Goal: Information Seeking & Learning: Learn about a topic

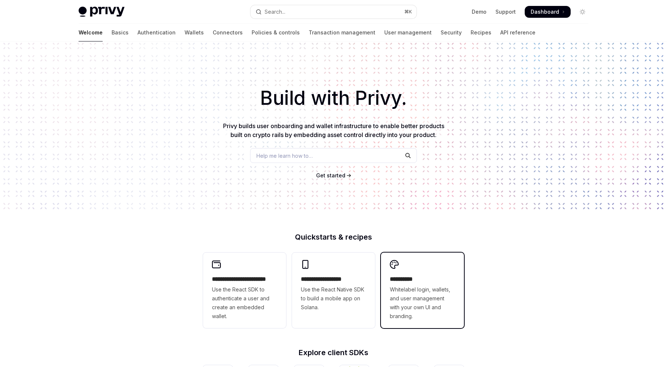
click at [414, 270] on div "**********" at bounding box center [422, 291] width 83 height 76
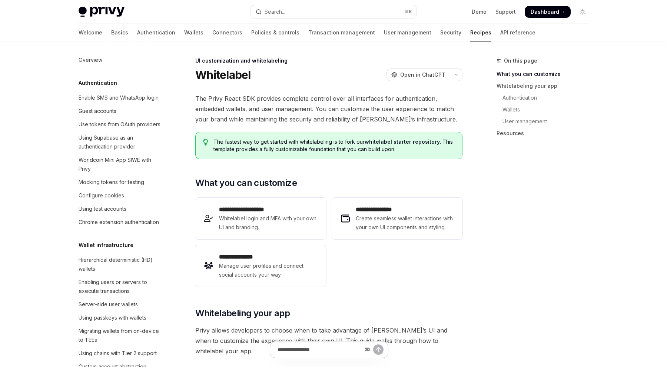
scroll to position [267, 0]
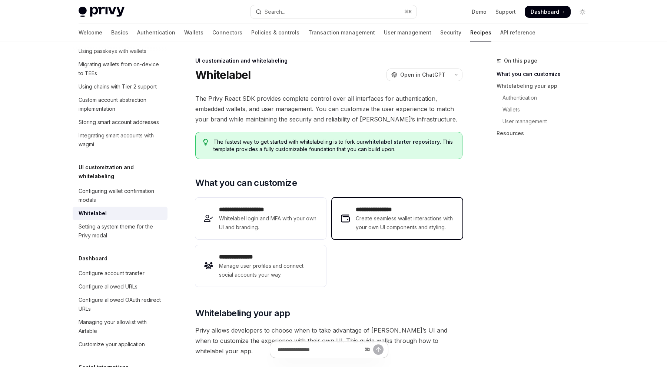
click at [417, 211] on h2 "**********" at bounding box center [404, 209] width 98 height 9
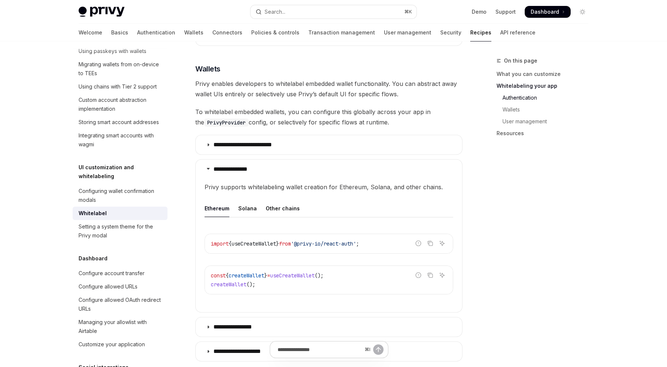
scroll to position [648, 0]
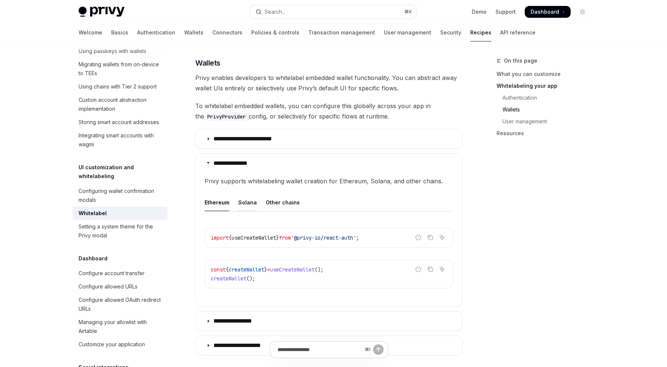
click at [248, 204] on div "Solana" at bounding box center [247, 202] width 19 height 17
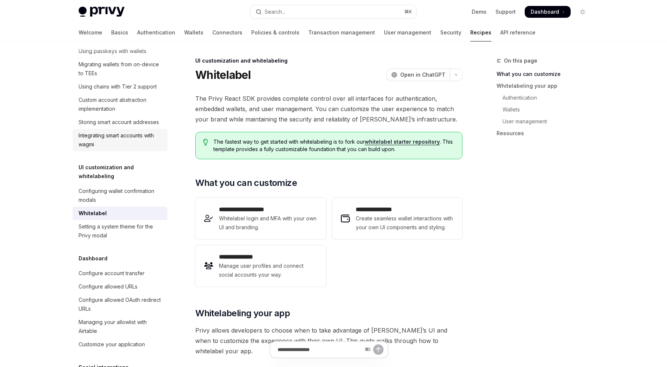
scroll to position [132, 0]
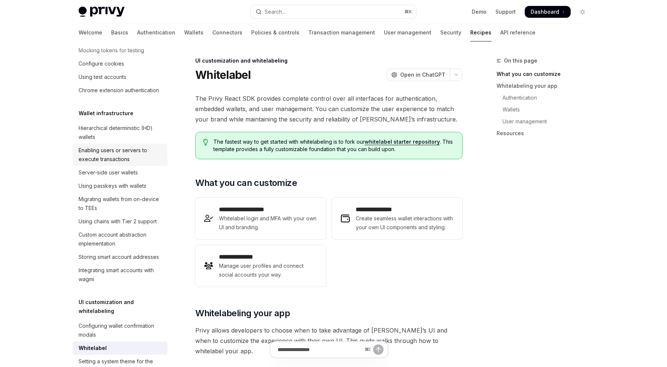
click at [127, 162] on div "Enabling users or servers to execute transactions" at bounding box center [121, 155] width 84 height 18
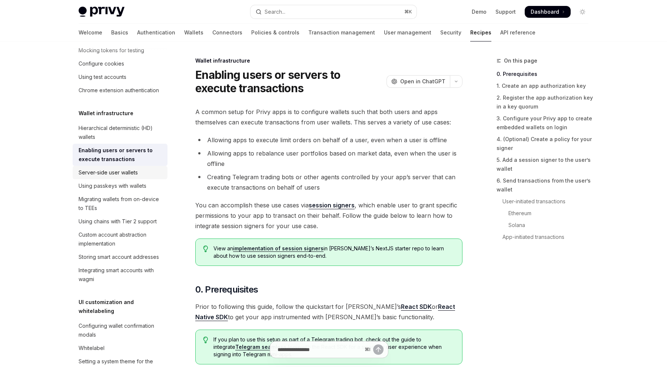
click at [127, 173] on div "Server-side user wallets" at bounding box center [108, 172] width 59 height 9
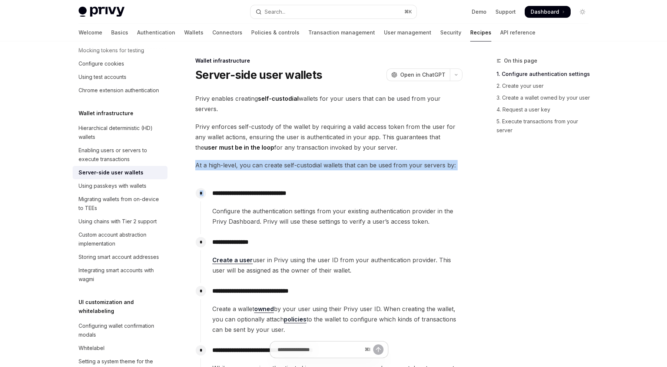
drag, startPoint x: 345, startPoint y: 157, endPoint x: 354, endPoint y: 173, distance: 18.2
drag, startPoint x: 386, startPoint y: 171, endPoint x: 422, endPoint y: 154, distance: 40.2
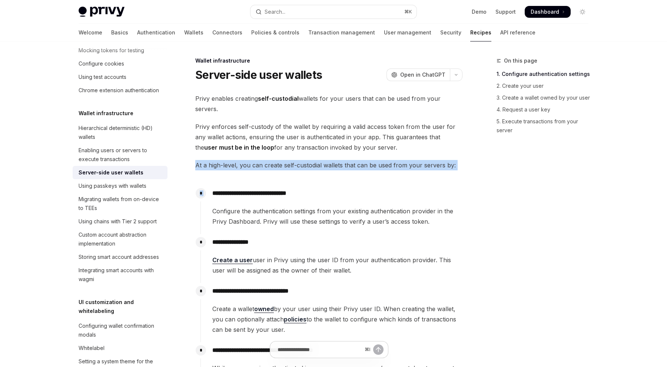
drag, startPoint x: 431, startPoint y: 154, endPoint x: 431, endPoint y: 178, distance: 24.1
drag, startPoint x: 431, startPoint y: 178, endPoint x: 433, endPoint y: 155, distance: 23.4
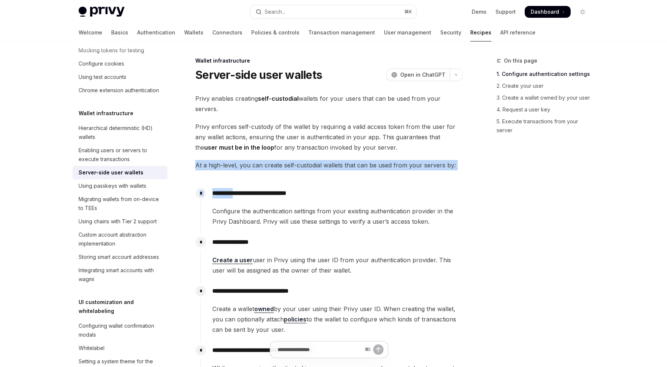
drag, startPoint x: 433, startPoint y: 155, endPoint x: 437, endPoint y: 170, distance: 14.9
click at [437, 170] on span "At a high-level, you can create self-custodial wallets that can be used from yo…" at bounding box center [328, 165] width 267 height 10
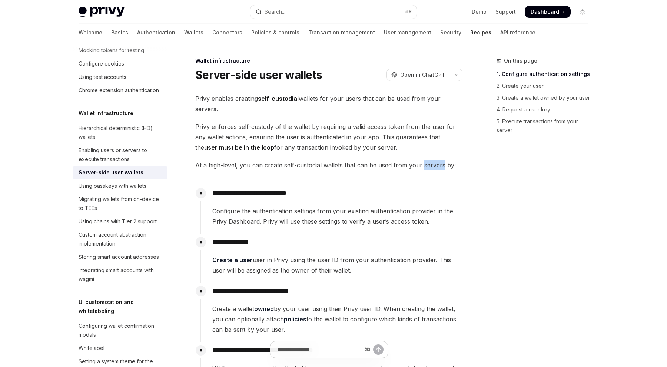
drag, startPoint x: 437, startPoint y: 170, endPoint x: 437, endPoint y: 157, distance: 12.2
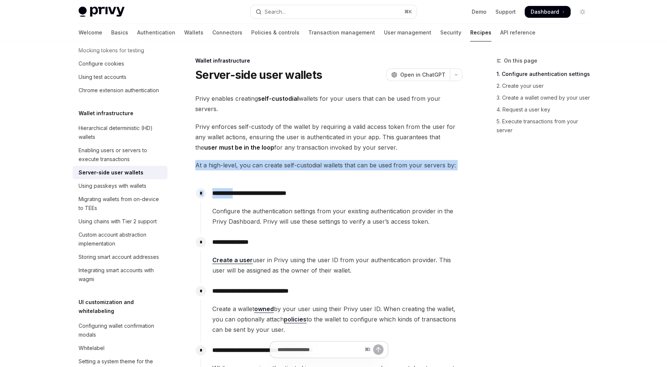
drag, startPoint x: 437, startPoint y: 157, endPoint x: 444, endPoint y: 179, distance: 23.1
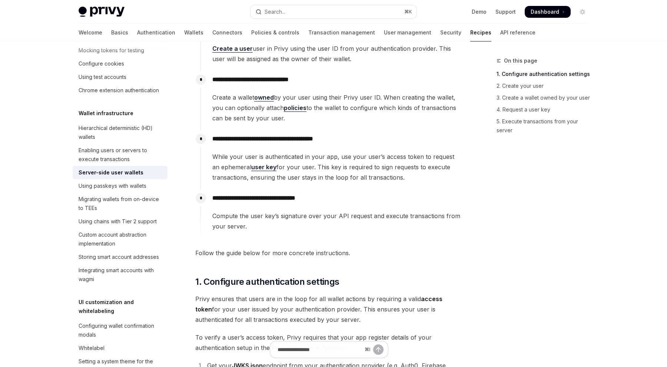
scroll to position [239, 0]
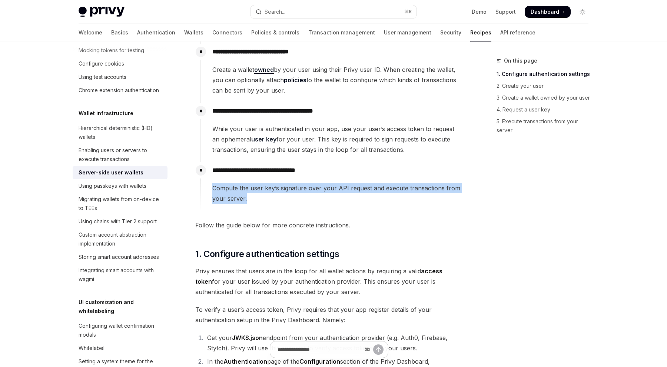
drag, startPoint x: 444, startPoint y: 179, endPoint x: 444, endPoint y: 204, distance: 25.2
click at [444, 204] on div "**********" at bounding box center [331, 186] width 262 height 49
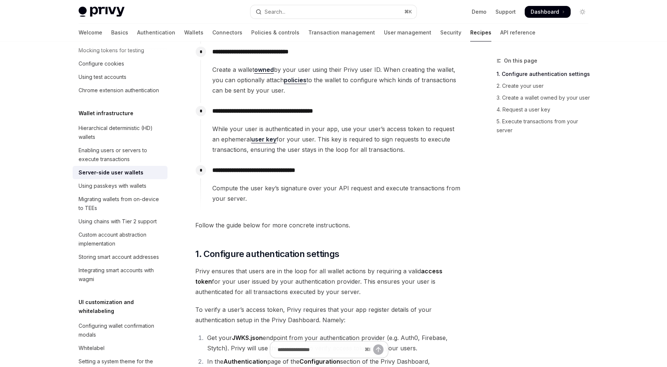
click at [110, 222] on div "Using chains with Tier 2 support" at bounding box center [118, 221] width 78 height 9
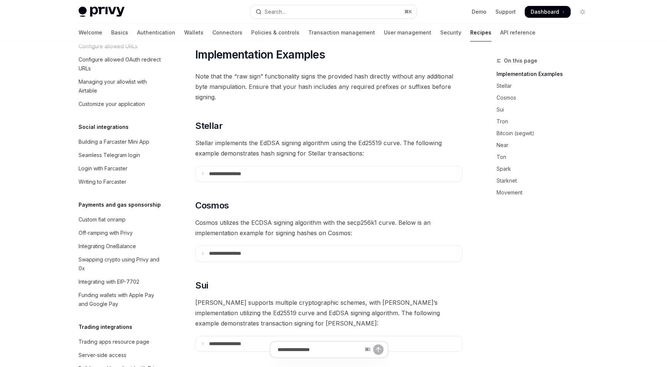
scroll to position [550, 0]
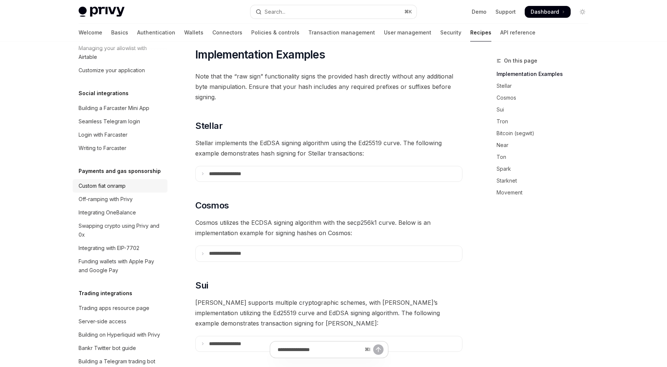
click at [136, 181] on div "Custom fiat onramp" at bounding box center [121, 185] width 84 height 9
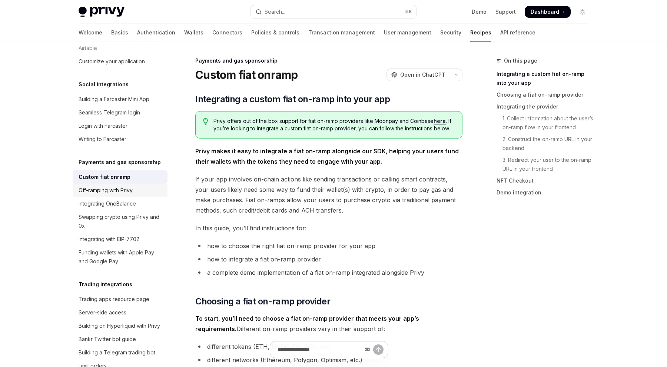
click at [144, 186] on div "Off-ramping with Privy" at bounding box center [121, 190] width 84 height 9
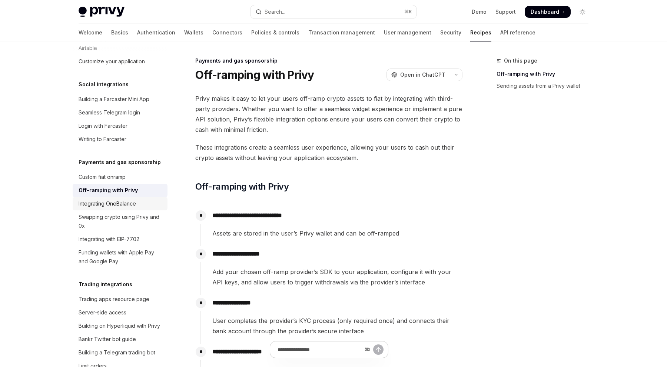
click at [142, 199] on div "Integrating OneBalance" at bounding box center [121, 203] width 84 height 9
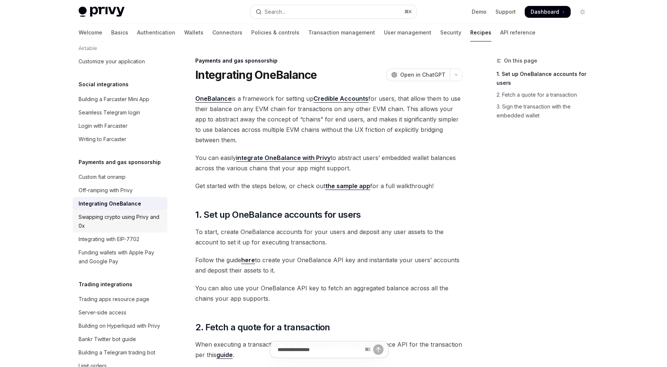
click at [143, 214] on div "Swapping crypto using Privy and 0x" at bounding box center [121, 222] width 84 height 18
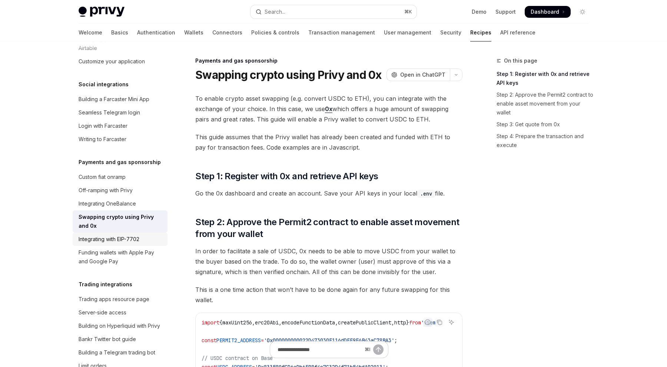
click at [142, 235] on div "Integrating with EIP-7702" at bounding box center [121, 239] width 84 height 9
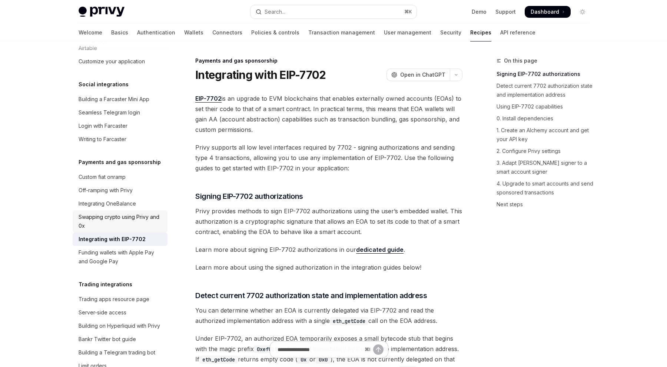
click at [141, 213] on div "Swapping crypto using Privy and 0x" at bounding box center [121, 222] width 84 height 18
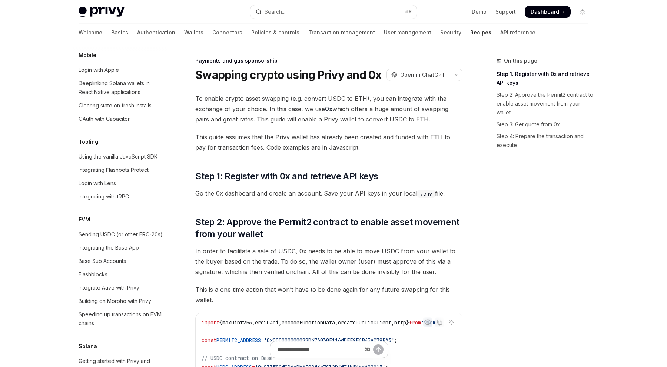
scroll to position [942, 0]
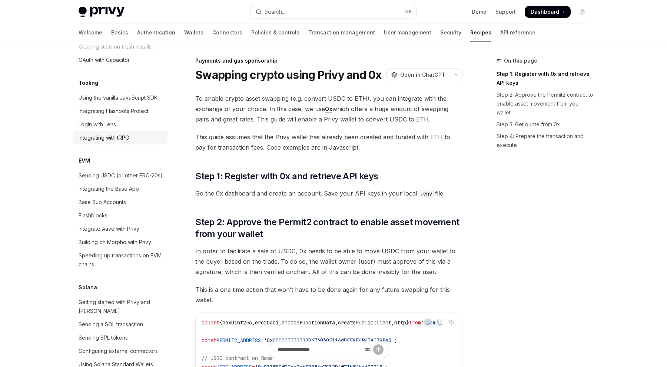
click at [134, 133] on div "Integrating with tRPC" at bounding box center [121, 137] width 84 height 9
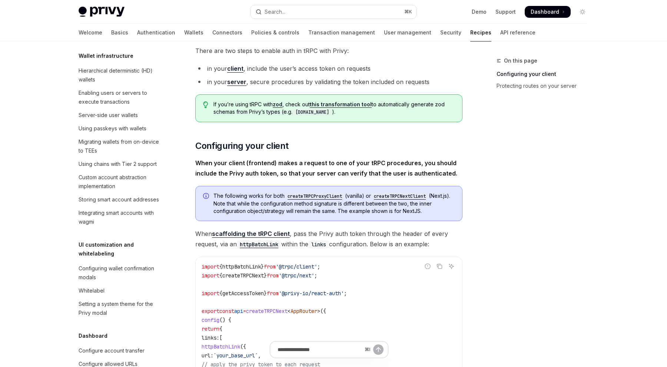
scroll to position [70, 0]
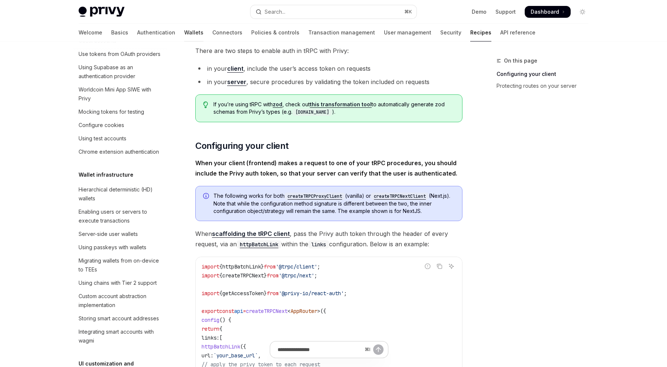
click at [184, 30] on link "Wallets" at bounding box center [193, 33] width 19 height 18
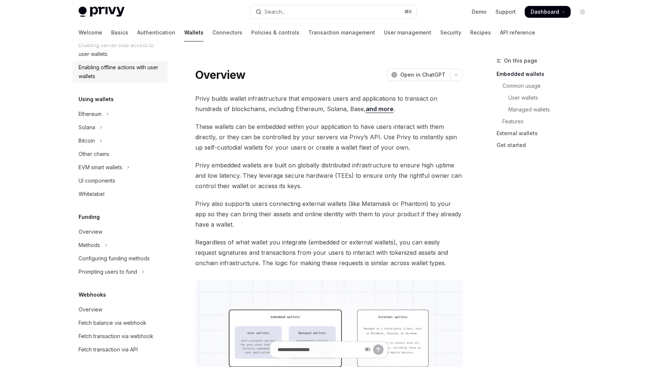
scroll to position [161, 0]
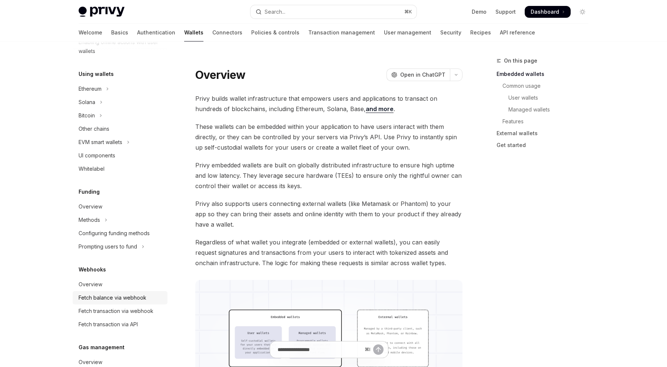
click at [124, 298] on div "Fetch balance via webhook" at bounding box center [113, 297] width 68 height 9
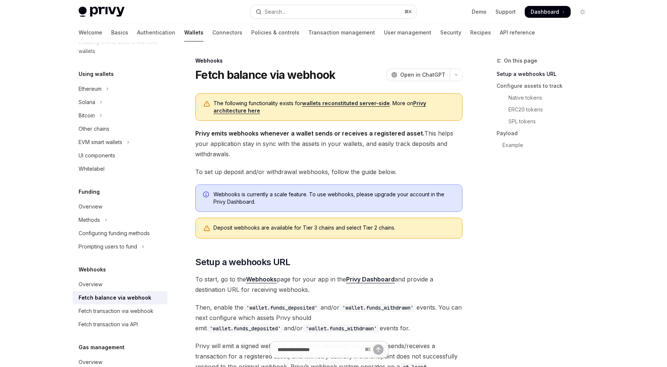
click at [246, 111] on link "Privy architecture here" at bounding box center [319, 107] width 213 height 14
click at [128, 250] on div "Prompting users to fund" at bounding box center [108, 246] width 59 height 9
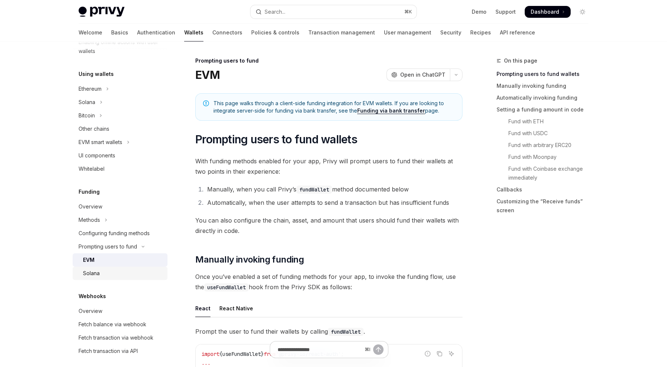
click at [127, 272] on div "Solana" at bounding box center [123, 273] width 80 height 9
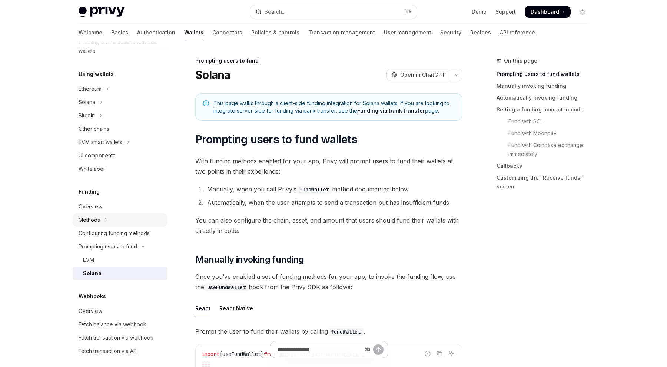
click at [110, 222] on button "Methods" at bounding box center [120, 219] width 95 height 13
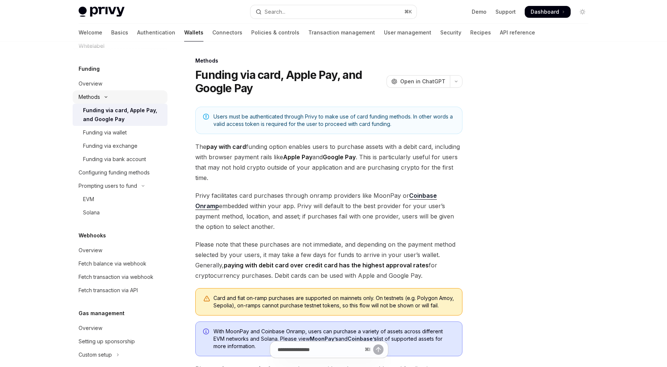
scroll to position [292, 0]
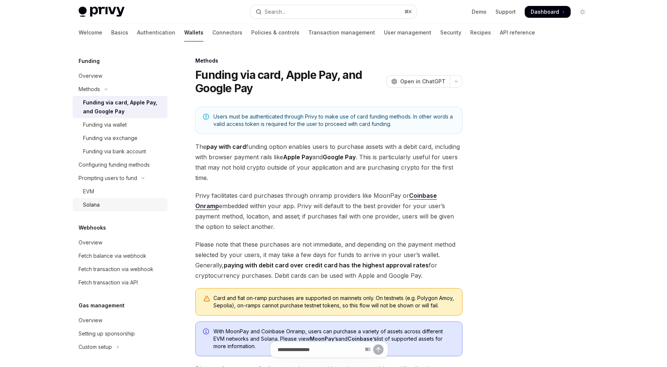
click at [107, 203] on div "Solana" at bounding box center [123, 204] width 80 height 9
type textarea "*"
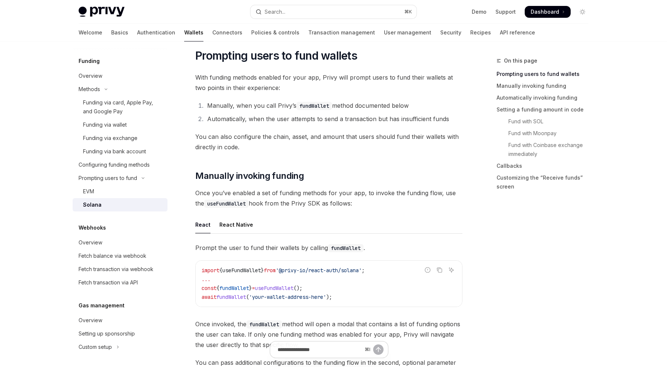
scroll to position [23, 0]
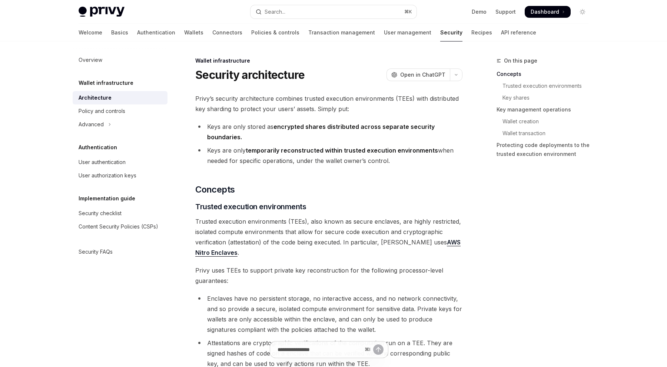
type textarea "*"
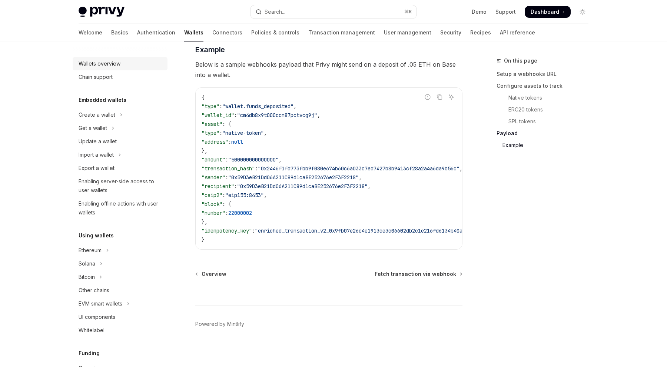
click at [133, 67] on div "Wallets overview" at bounding box center [121, 63] width 84 height 9
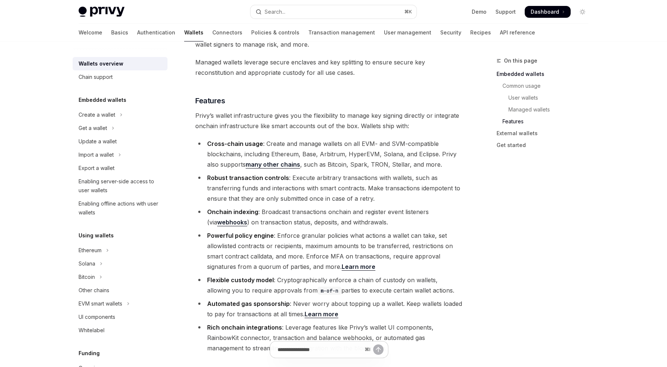
scroll to position [802, 0]
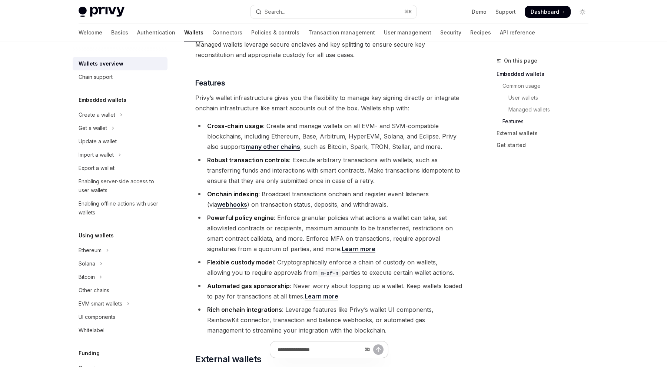
click at [226, 201] on link "webhooks" at bounding box center [232, 205] width 30 height 8
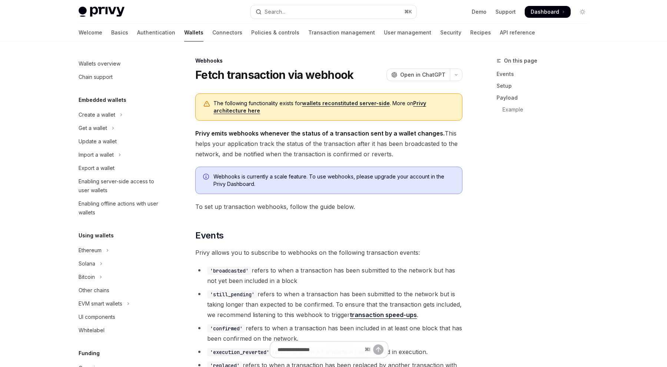
scroll to position [268, 0]
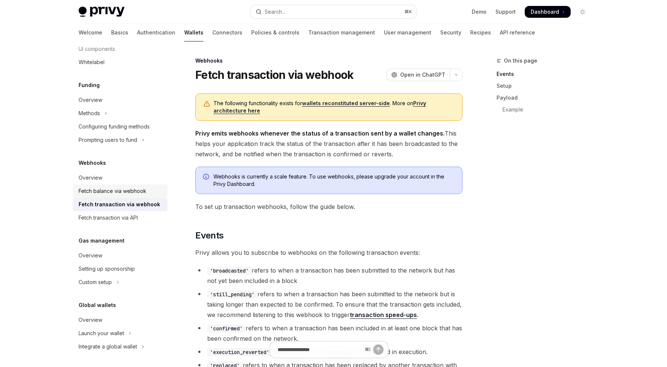
click at [128, 190] on div "Fetch balance via webhook" at bounding box center [113, 191] width 68 height 9
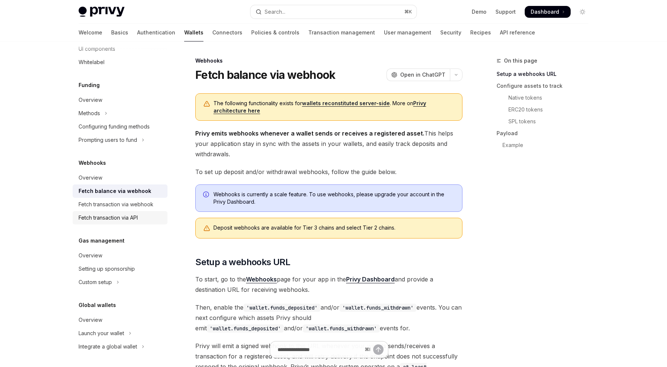
click at [138, 223] on link "Fetch transaction via API" at bounding box center [120, 217] width 95 height 13
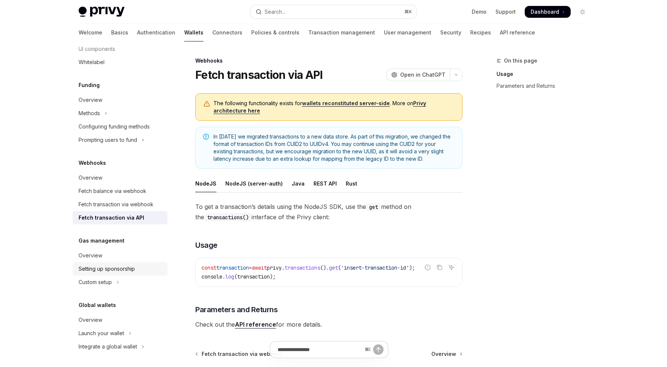
scroll to position [269, 0]
click at [237, 233] on div "To get a transaction’s details using the NodeJS SDK, use the get method on the …" at bounding box center [328, 265] width 267 height 128
click at [120, 320] on div "Overview" at bounding box center [121, 318] width 84 height 9
type textarea "*"
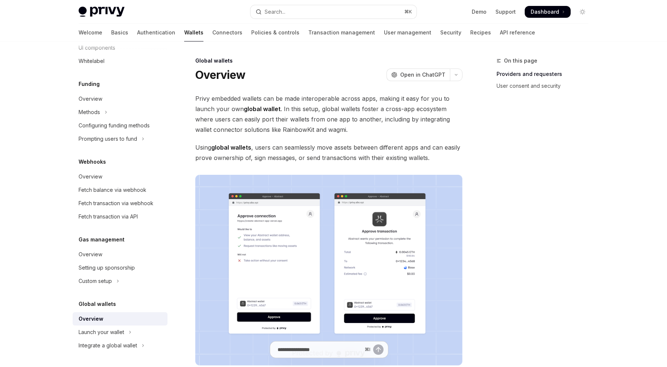
click at [260, 109] on strong "global wallet" at bounding box center [262, 108] width 37 height 7
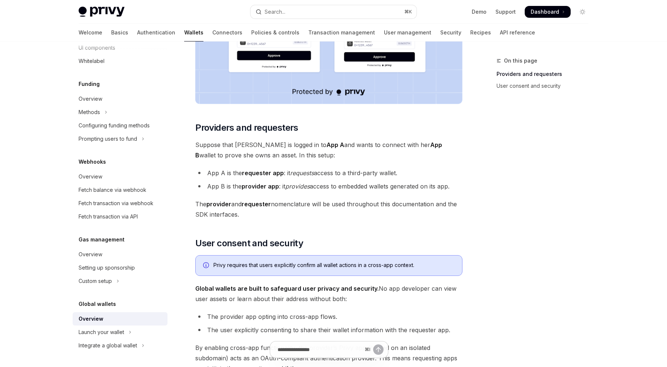
scroll to position [280, 0]
